Goal: Communication & Community: Answer question/provide support

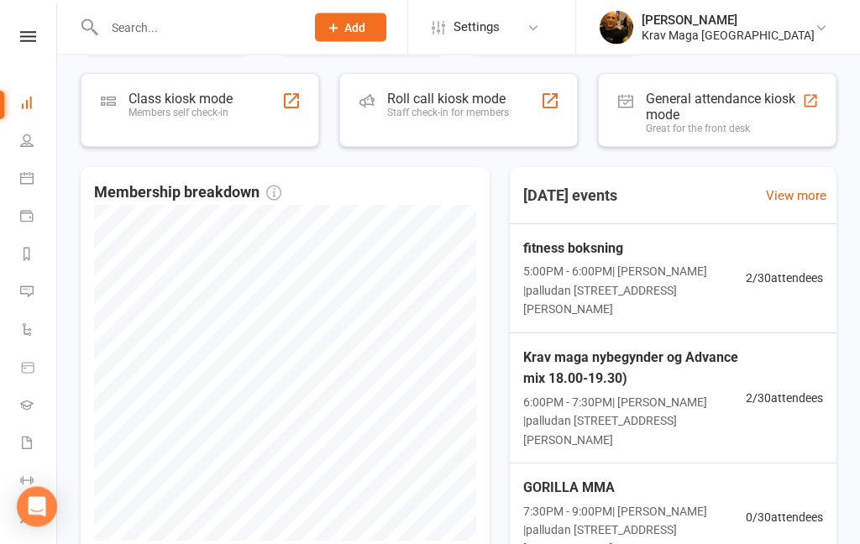
scroll to position [756, 0]
click at [600, 280] on span "5:00PM - 6:00PM | [PERSON_NAME] | palludan [STREET_ADDRESS][PERSON_NAME]" at bounding box center [634, 289] width 223 height 56
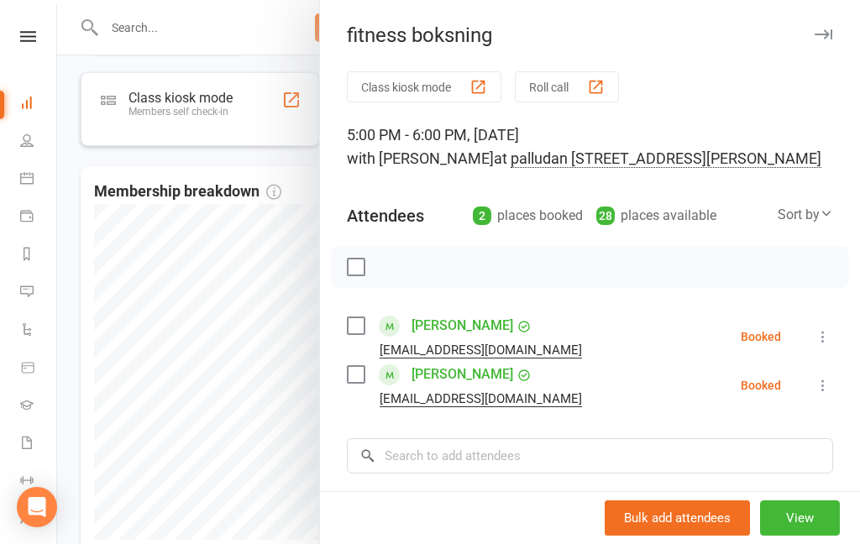
click at [110, 286] on div at bounding box center [458, 272] width 803 height 544
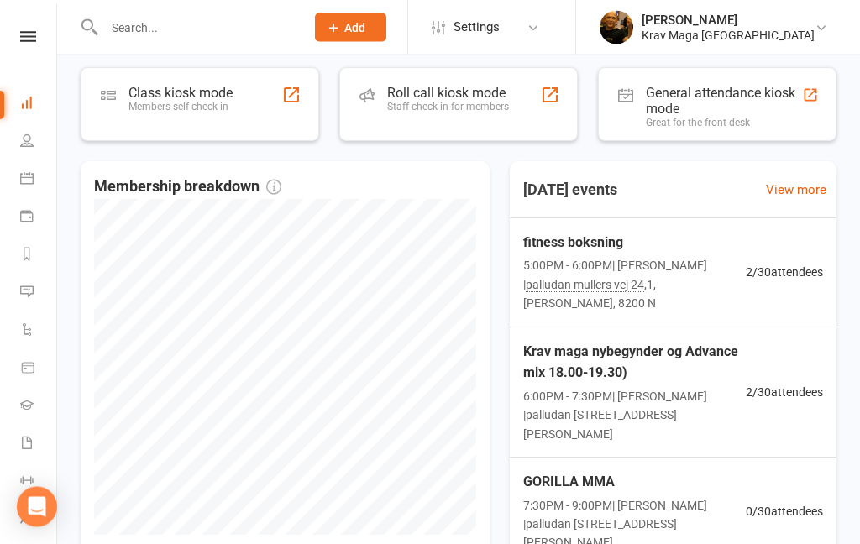
scroll to position [762, 0]
click at [615, 250] on span "fitness boksning" at bounding box center [634, 242] width 223 height 22
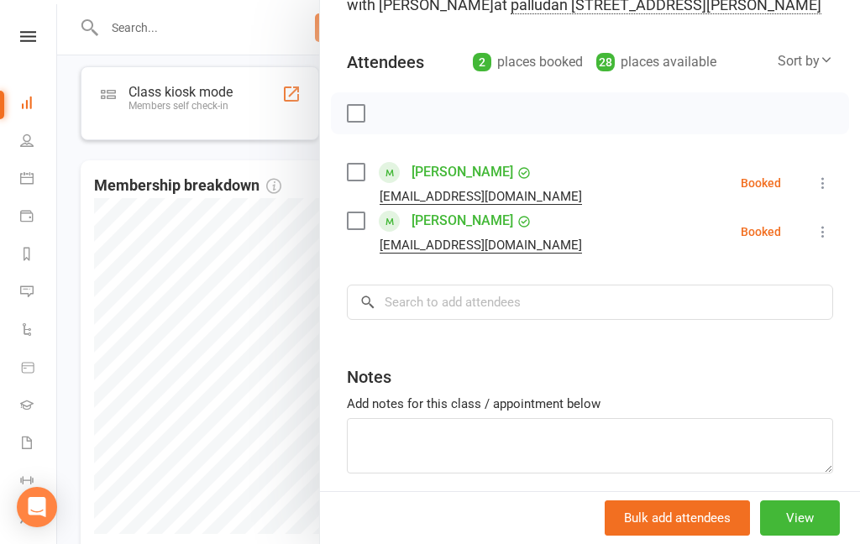
scroll to position [153, 0]
click at [801, 536] on button "View" at bounding box center [800, 517] width 80 height 35
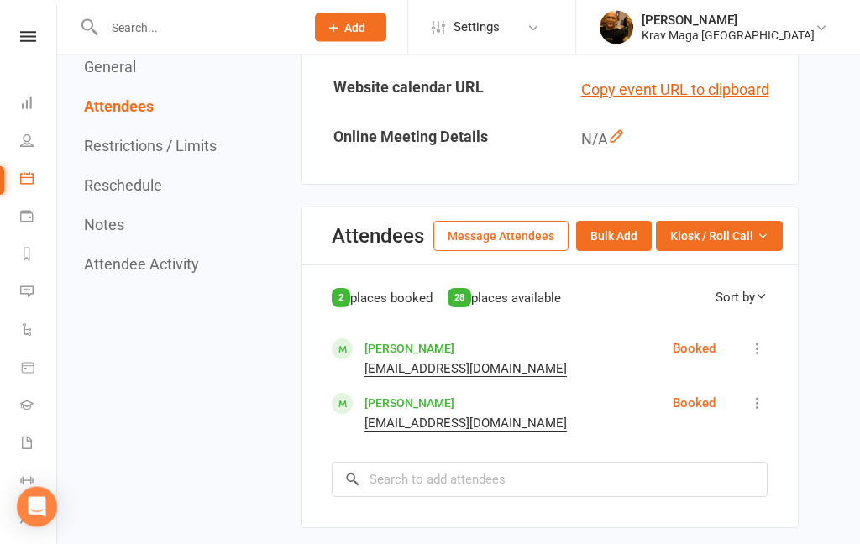
click at [516, 248] on button "Message Attendees" at bounding box center [500, 237] width 135 height 30
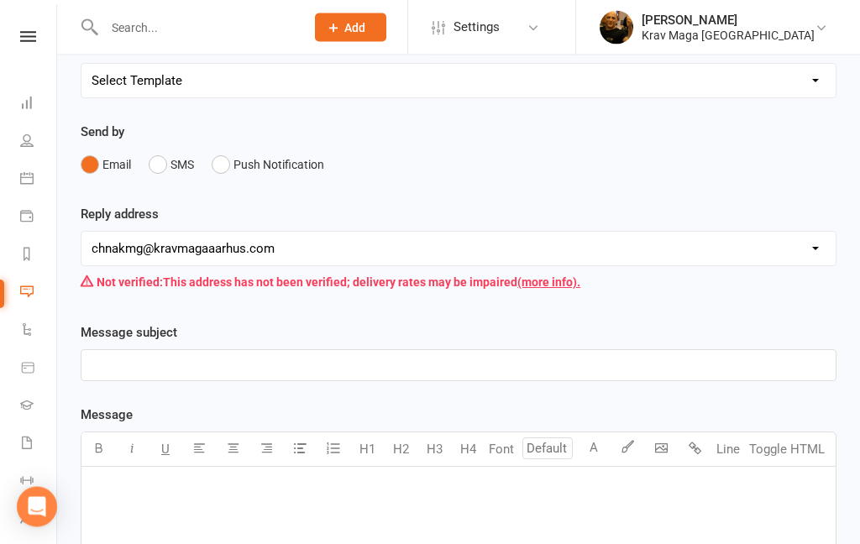
scroll to position [186, 0]
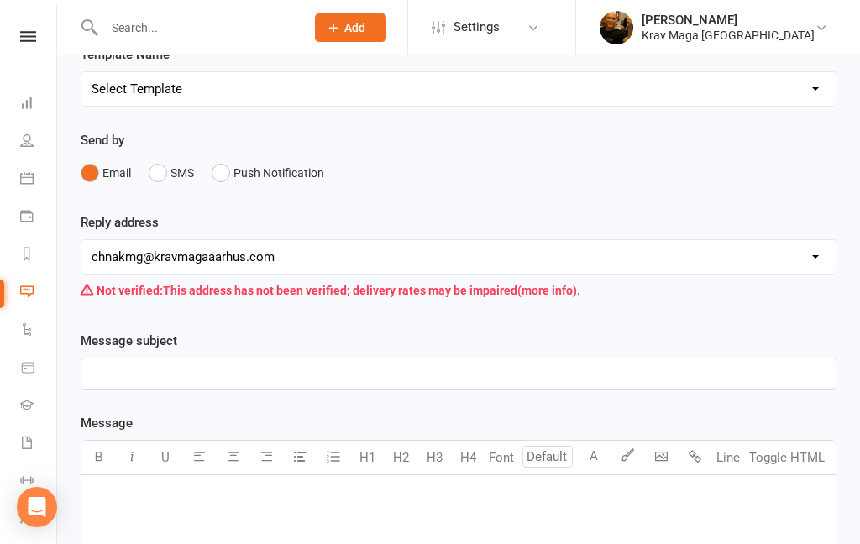
click at [168, 376] on p "﻿" at bounding box center [459, 374] width 734 height 20
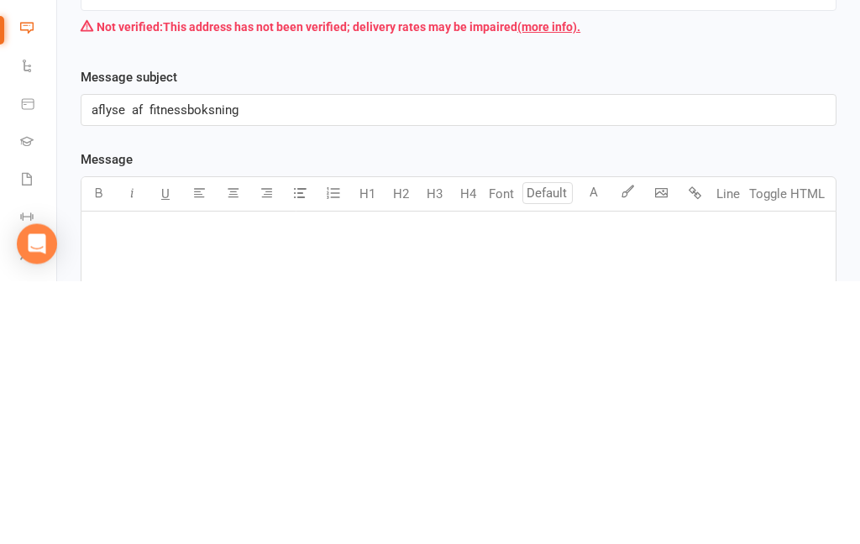
scroll to position [449, 0]
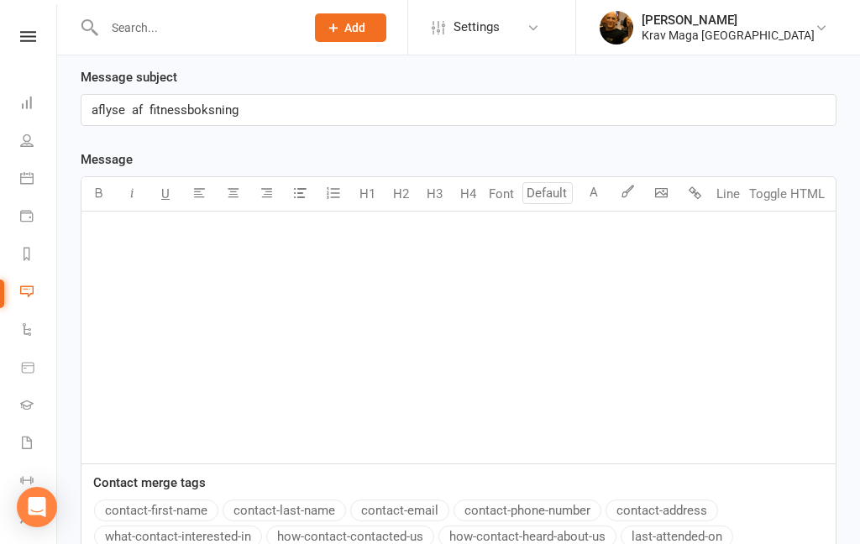
click at [138, 228] on p "﻿" at bounding box center [459, 233] width 734 height 20
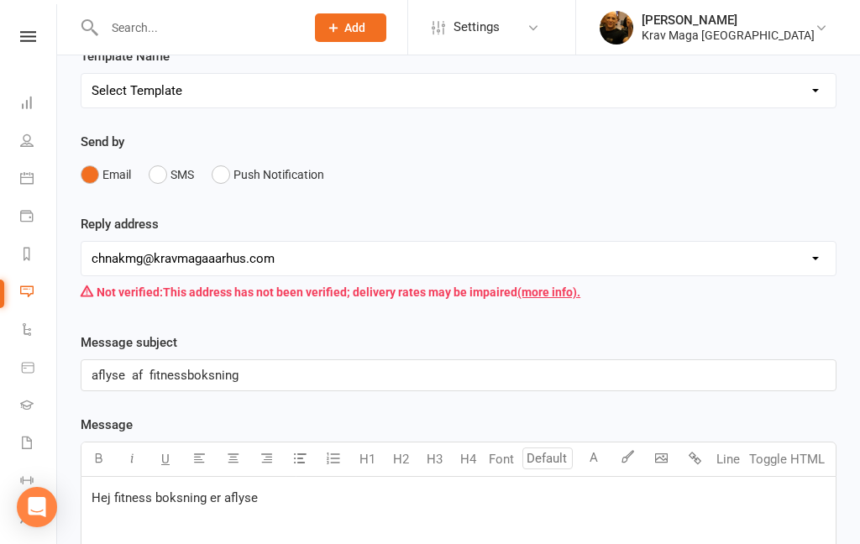
scroll to position [183, 0]
click at [159, 170] on button "SMS" at bounding box center [171, 176] width 45 height 32
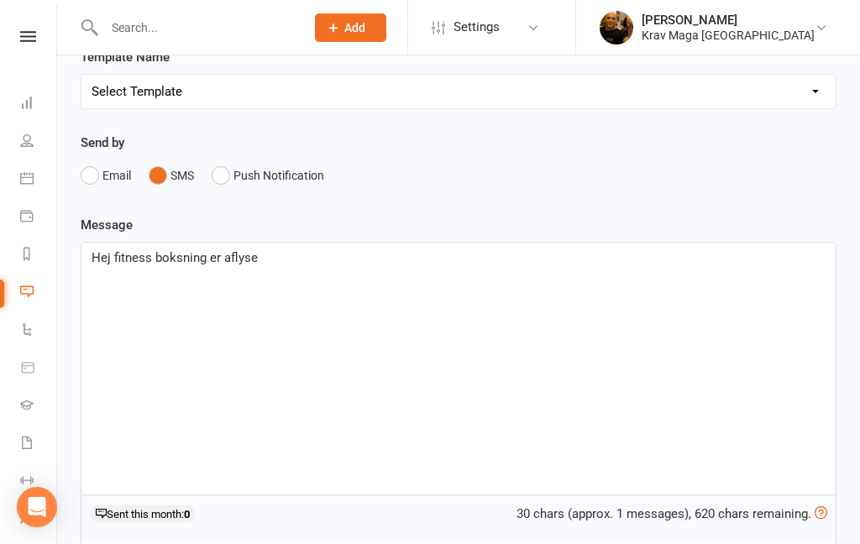
click at [290, 262] on p "Hej fitness boksning er aflyse" at bounding box center [459, 258] width 734 height 20
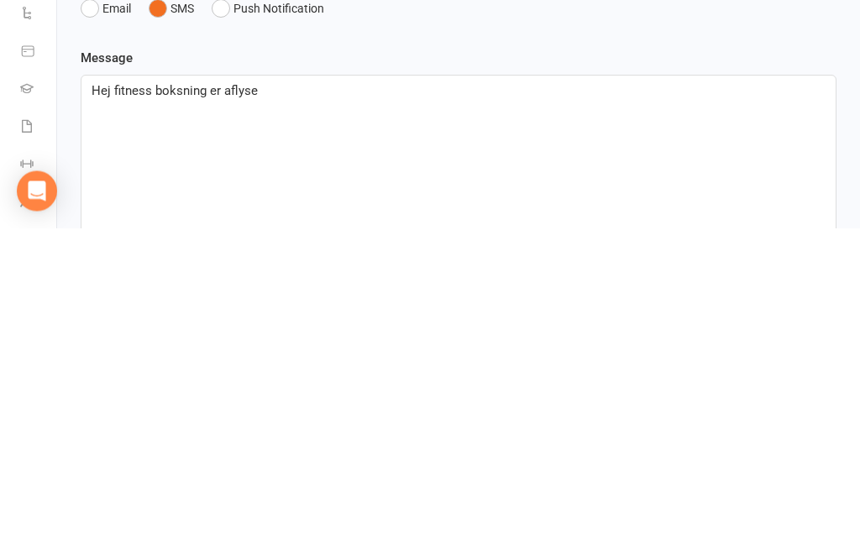
scroll to position [0, 0]
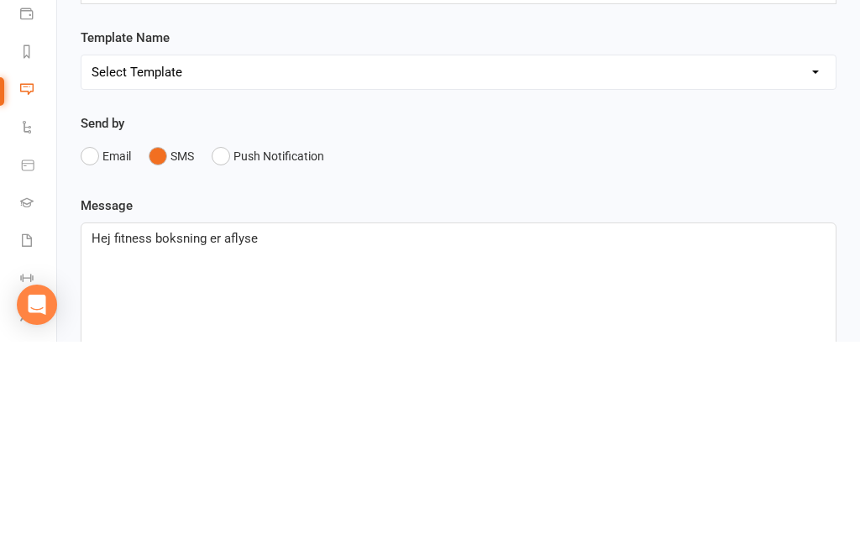
click at [811, 258] on select "Select Template [SMS] aflysning træning [Email] hvordan booke jeg på holdet [Em…" at bounding box center [458, 275] width 754 height 34
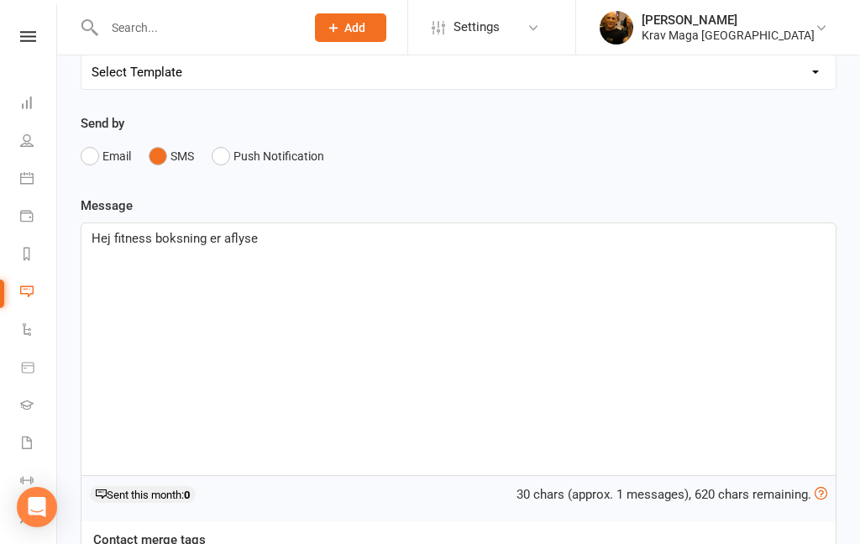
select select "0"
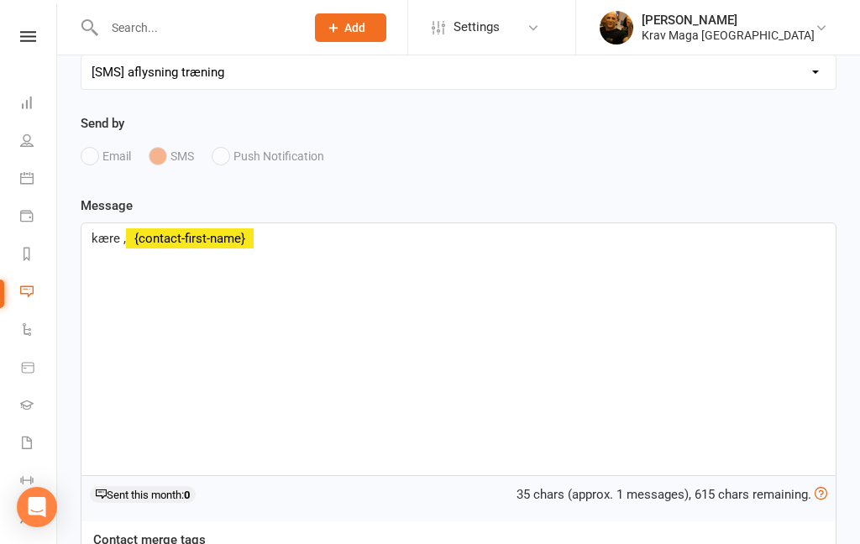
click at [272, 243] on p "kære , ﻿ {contact-first-name}" at bounding box center [459, 238] width 734 height 20
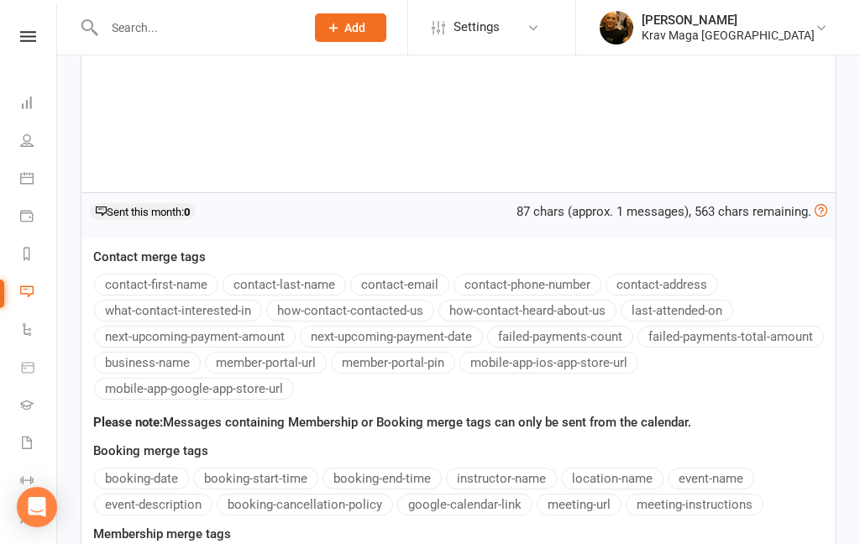
scroll to position [719, 0]
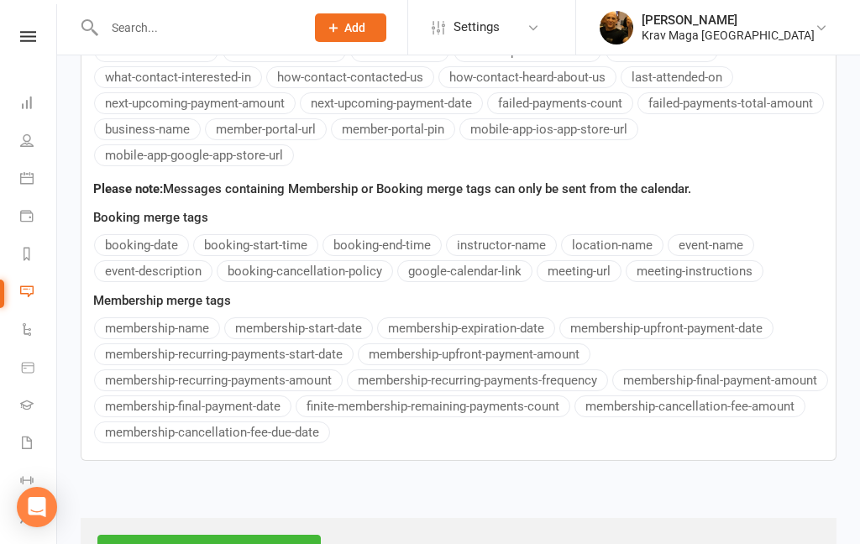
click at [188, 543] on input "Next Step - Confirm Recipients" at bounding box center [208, 552] width 223 height 35
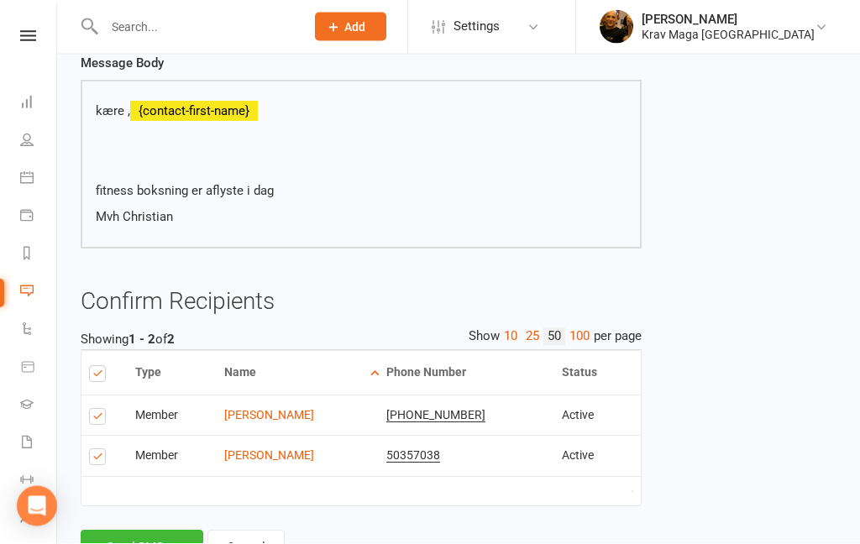
scroll to position [157, 0]
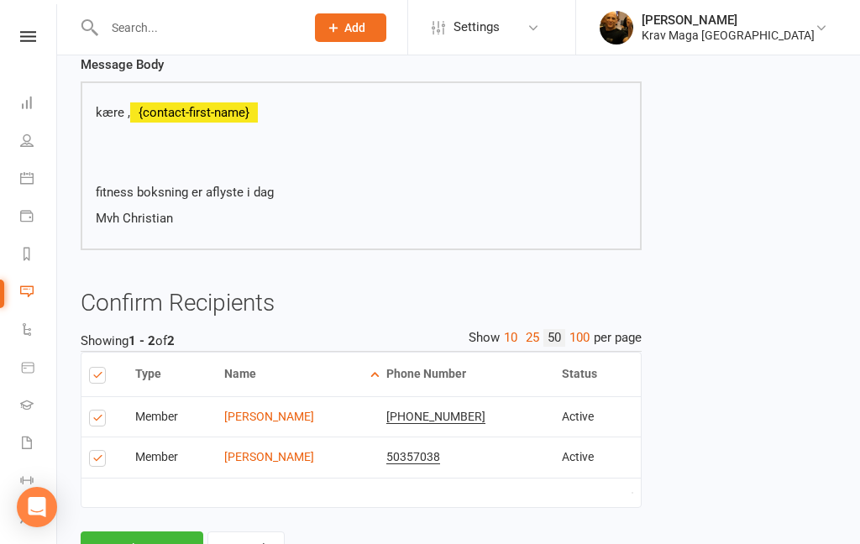
click at [127, 543] on button "Send SMSes" at bounding box center [142, 549] width 123 height 35
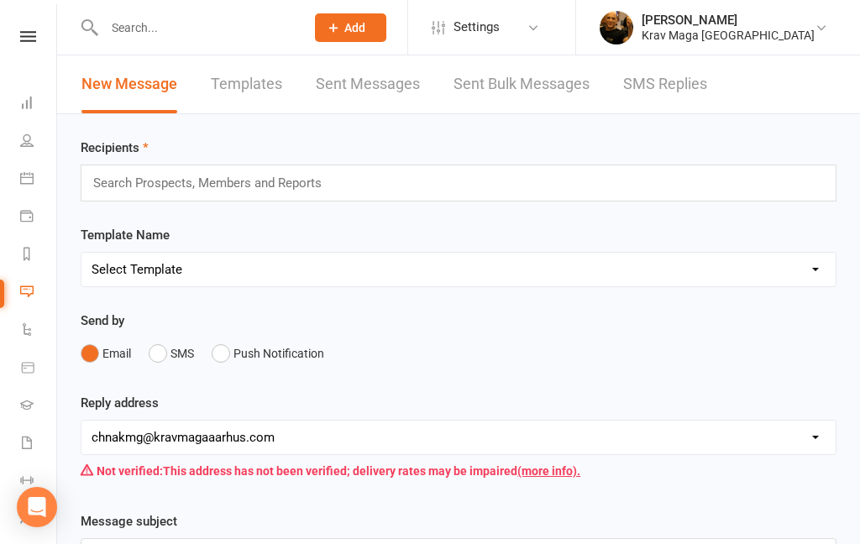
click at [27, 40] on icon at bounding box center [28, 36] width 16 height 11
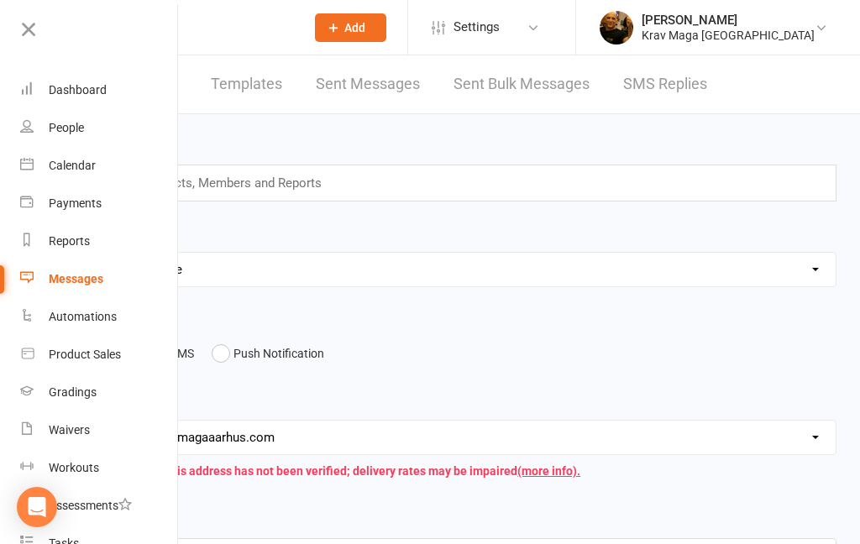
click at [67, 93] on div "Dashboard" at bounding box center [78, 89] width 58 height 13
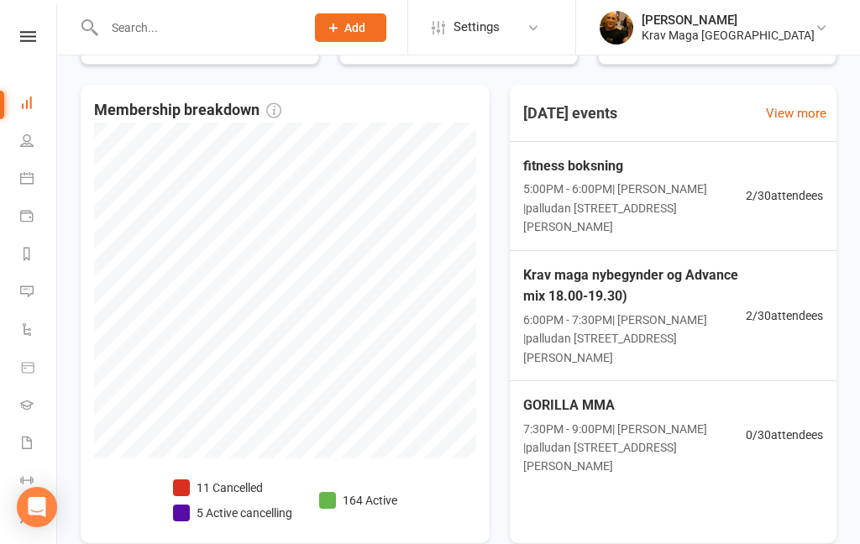
scroll to position [841, 0]
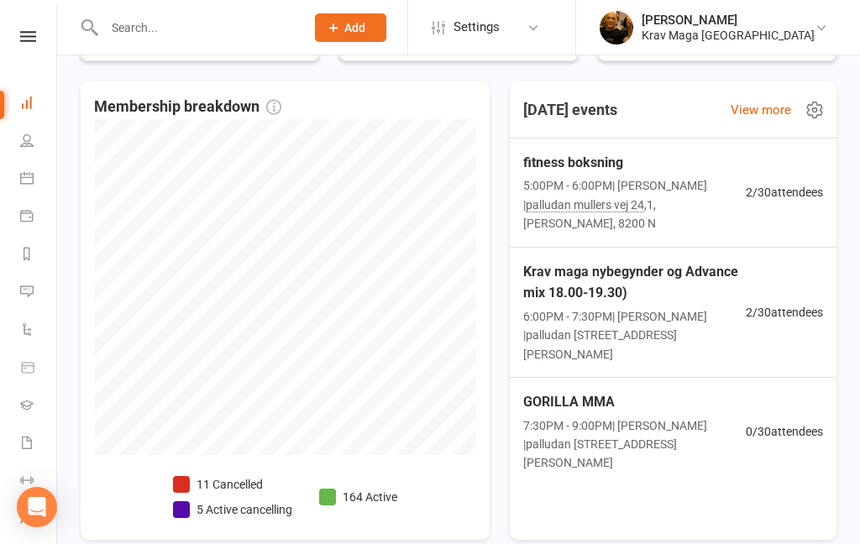
click at [584, 169] on span "fitness boksning" at bounding box center [634, 163] width 223 height 22
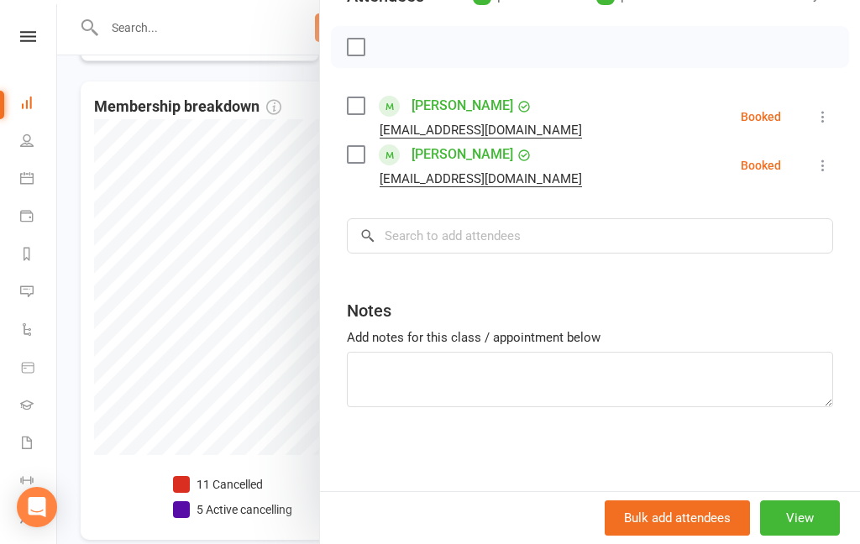
scroll to position [220, 0]
click at [802, 523] on button "View" at bounding box center [800, 517] width 80 height 35
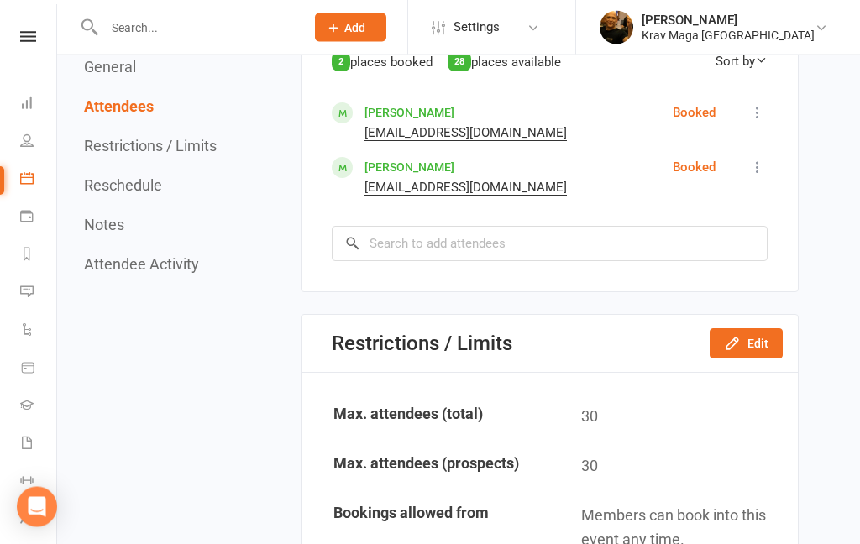
scroll to position [1002, 0]
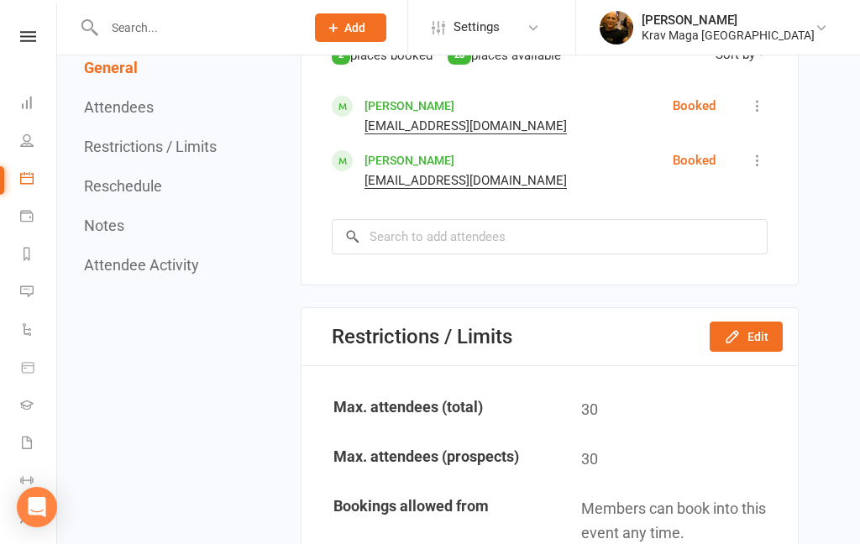
click at [767, 352] on button "Edit" at bounding box center [746, 337] width 73 height 30
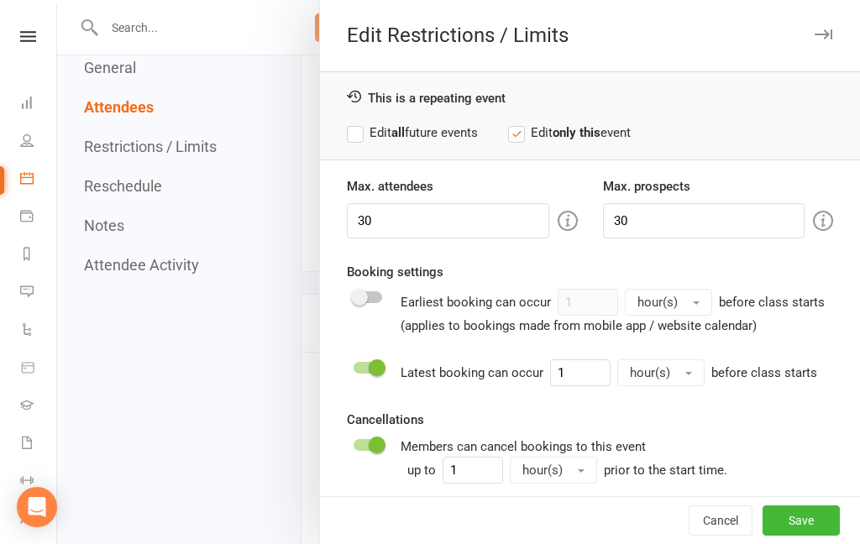
scroll to position [1013, 0]
click at [383, 223] on input "30" at bounding box center [448, 220] width 202 height 35
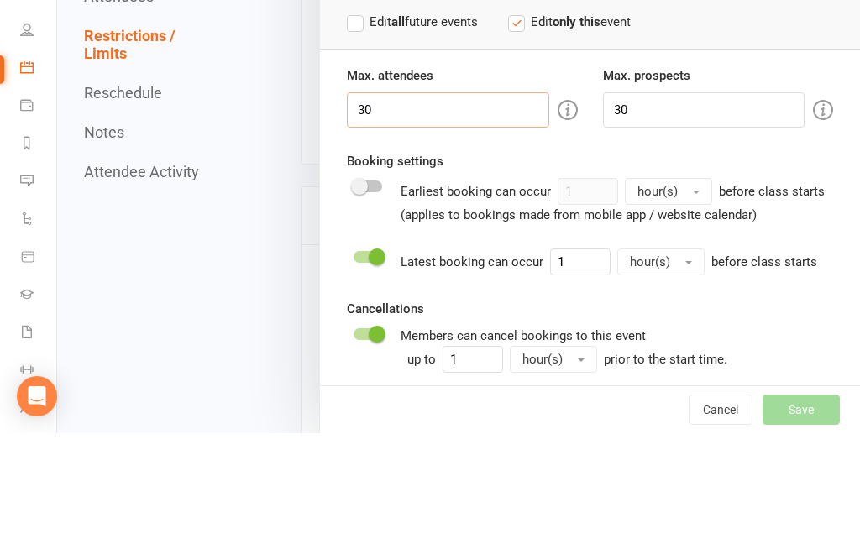
type input "3"
type input "0"
click at [632, 203] on input "30" at bounding box center [704, 220] width 202 height 35
type input "3"
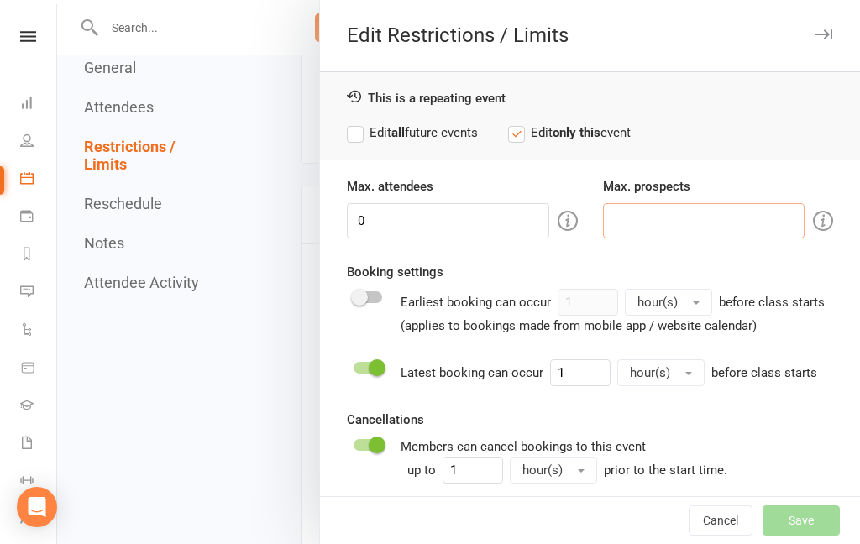
click at [625, 229] on input "number" at bounding box center [704, 220] width 202 height 35
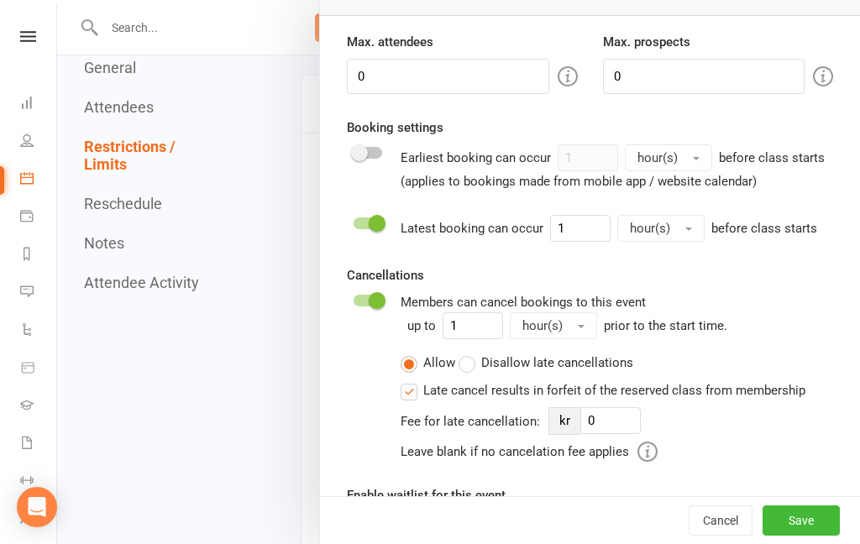
scroll to position [143, 0]
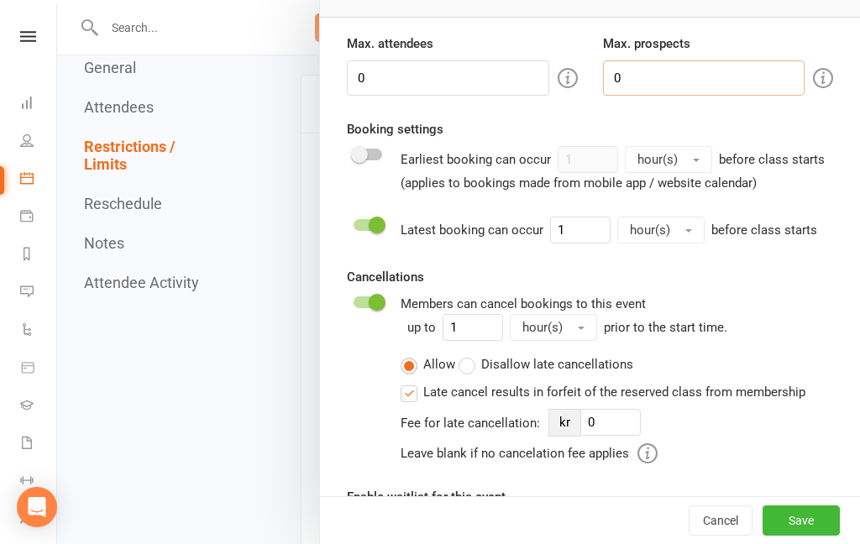
type input "0"
click at [808, 536] on button "Save" at bounding box center [800, 520] width 77 height 30
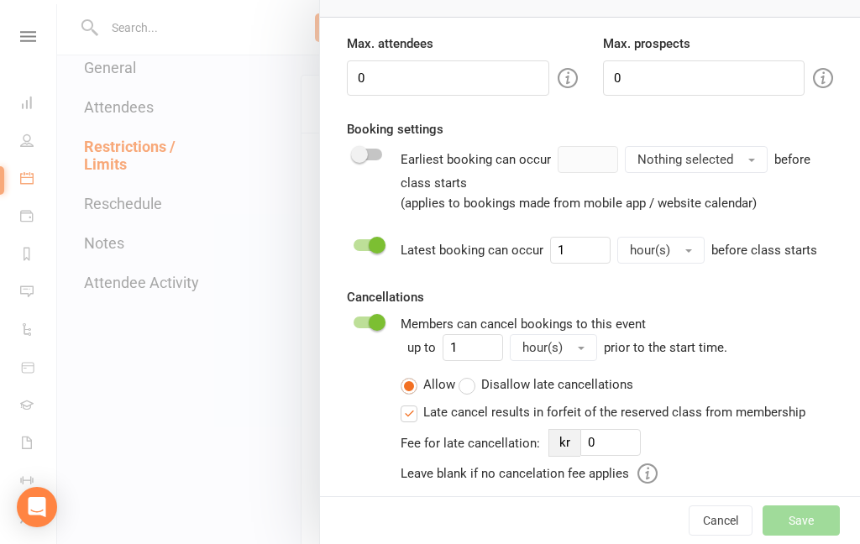
type input "0"
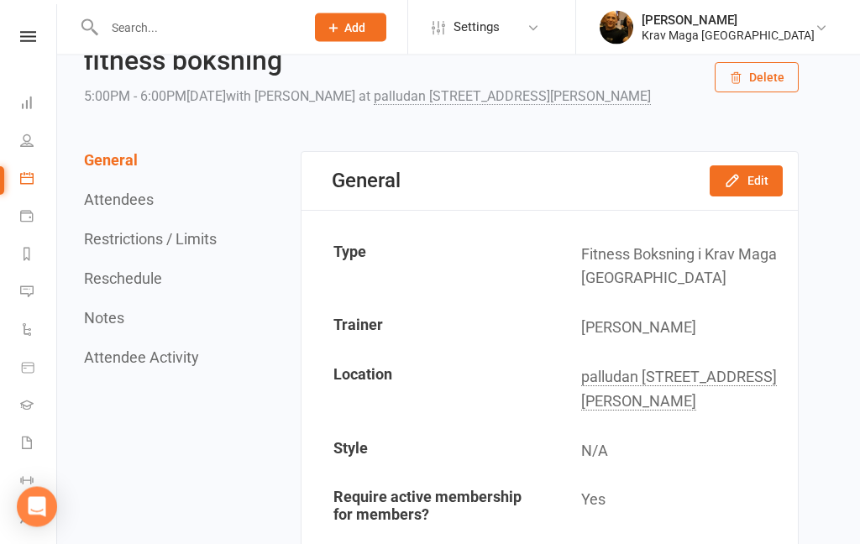
click at [748, 196] on button "Edit" at bounding box center [746, 181] width 73 height 30
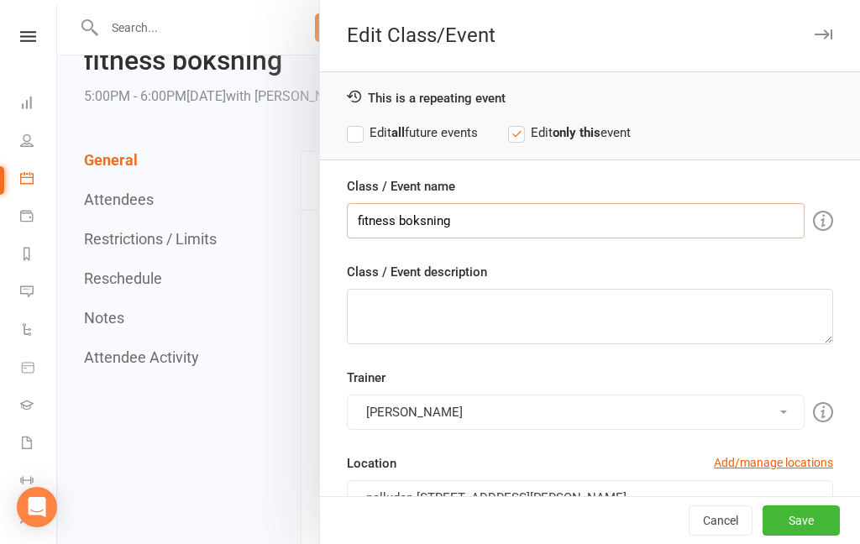
click at [359, 212] on input "fitness boksning" at bounding box center [576, 220] width 458 height 35
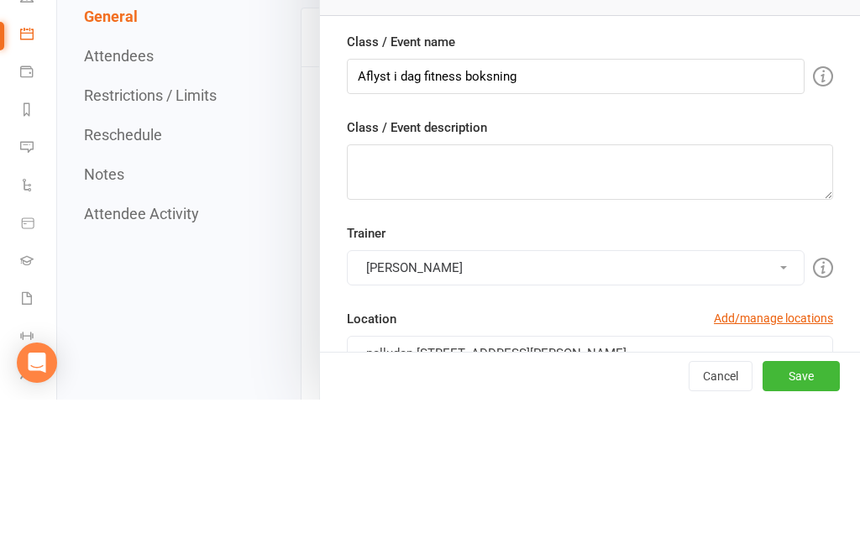
scroll to position [213, 0]
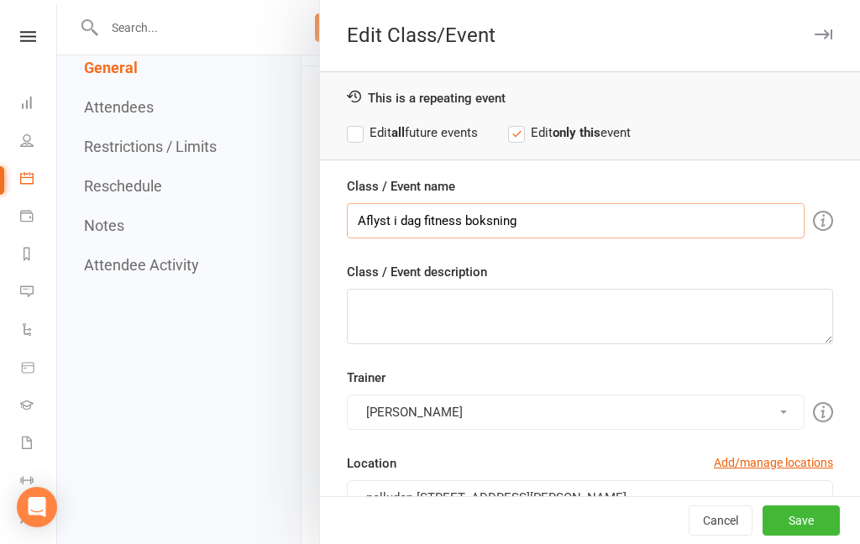
type input "Aflyst i dag fitness boksning"
click at [808, 518] on button "Save" at bounding box center [800, 520] width 77 height 30
